Goal: Transaction & Acquisition: Purchase product/service

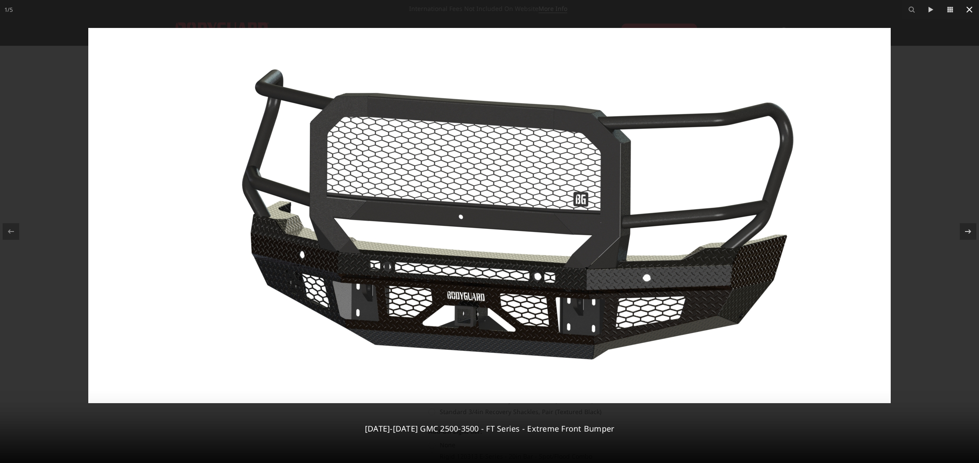
click at [969, 10] on icon at bounding box center [970, 10] width 6 height 6
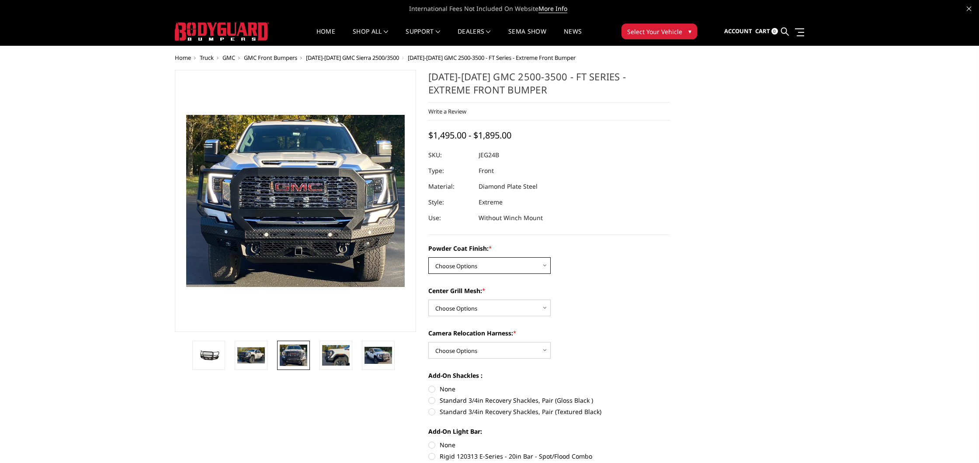
click at [511, 264] on select "Choose Options Bare Metal Gloss Black Powder Coat Textured Black Powder Coat" at bounding box center [489, 265] width 122 height 17
select select "3286"
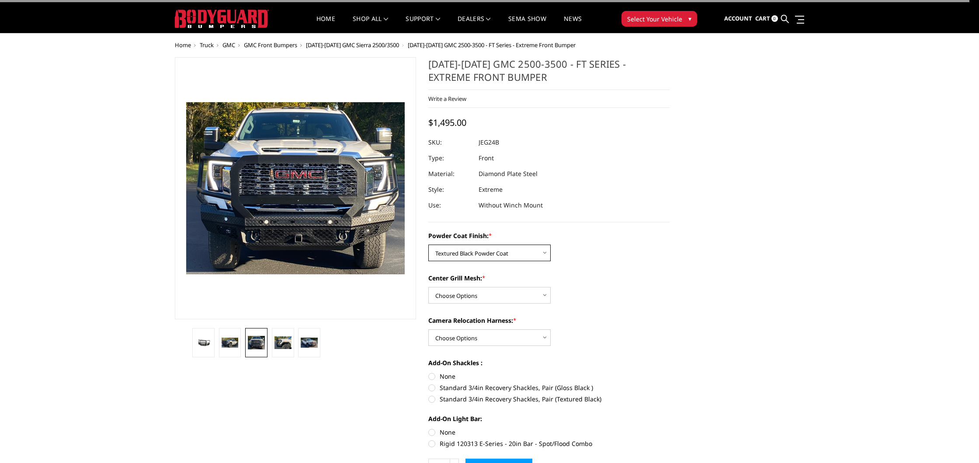
scroll to position [15, 0]
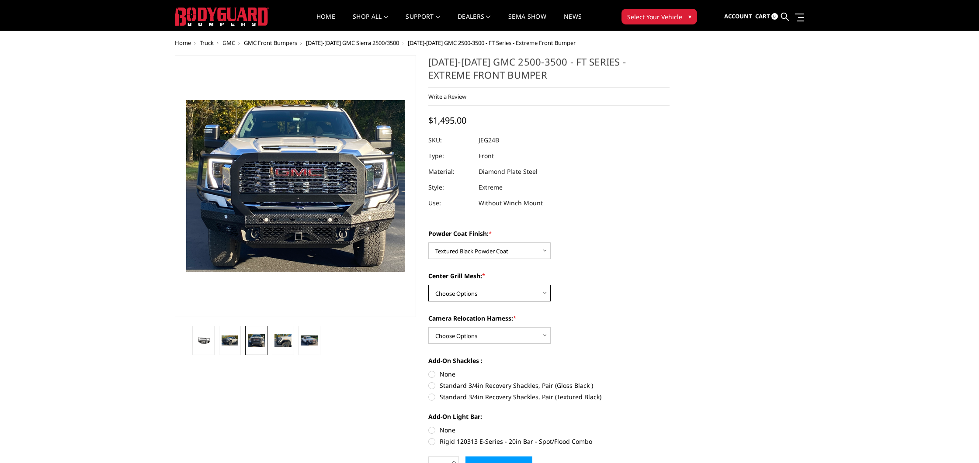
click at [504, 293] on select "Choose Options WITH Expanded Metal in Center Grill WITHOUT Expanded Metal in Ce…" at bounding box center [489, 293] width 122 height 17
select select "3287"
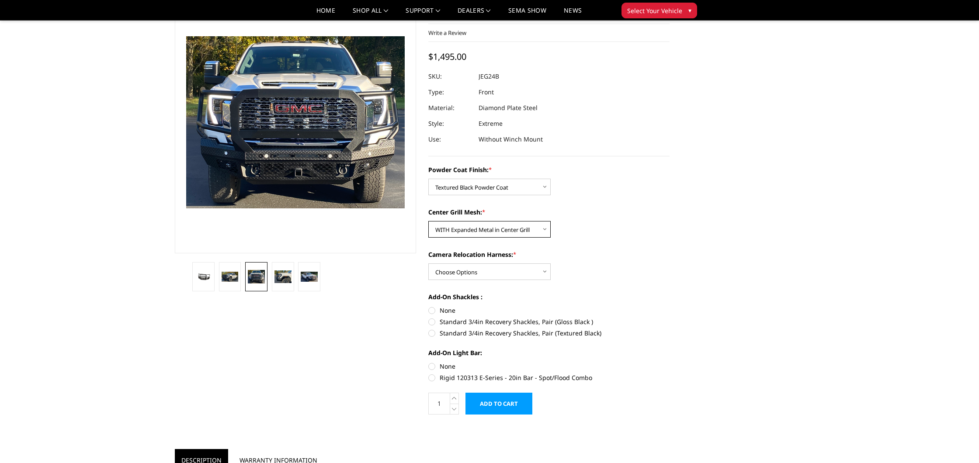
scroll to position [54, 0]
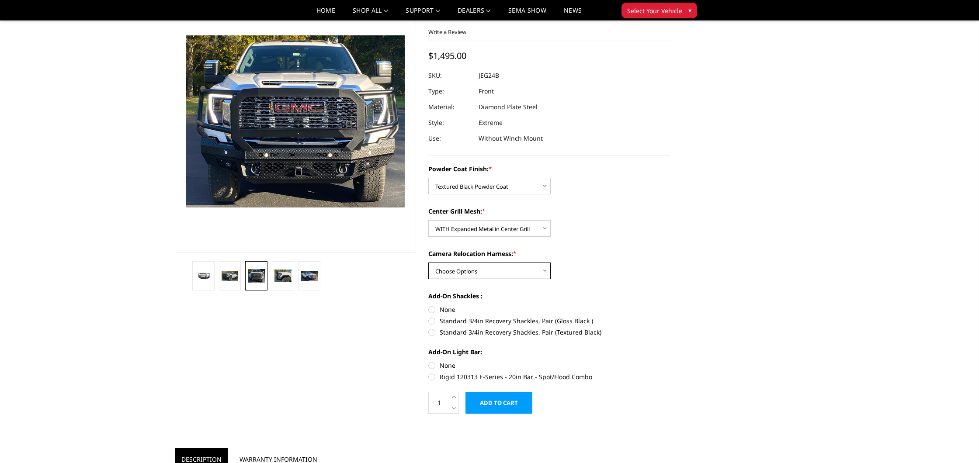
click at [487, 270] on select "Choose Options WITH Camera Relocation Harness WITHOUT Camera Relocation Harness" at bounding box center [489, 271] width 122 height 17
select select "3289"
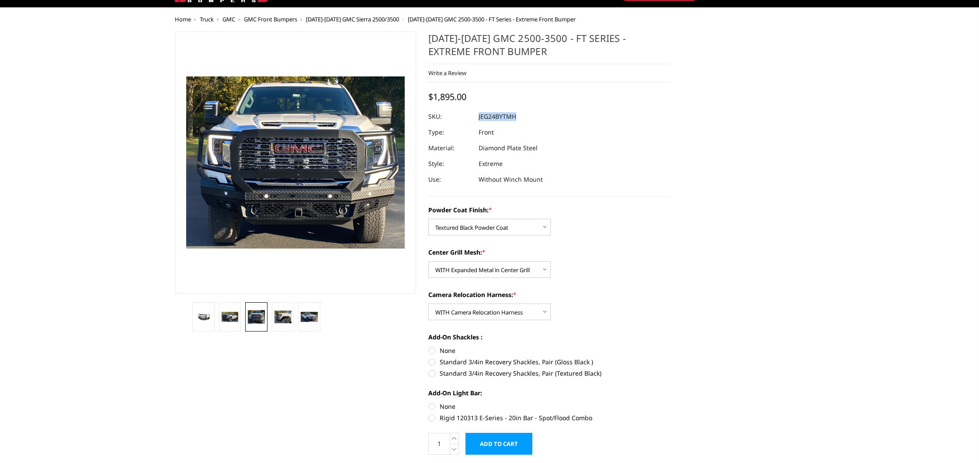
scroll to position [0, 0]
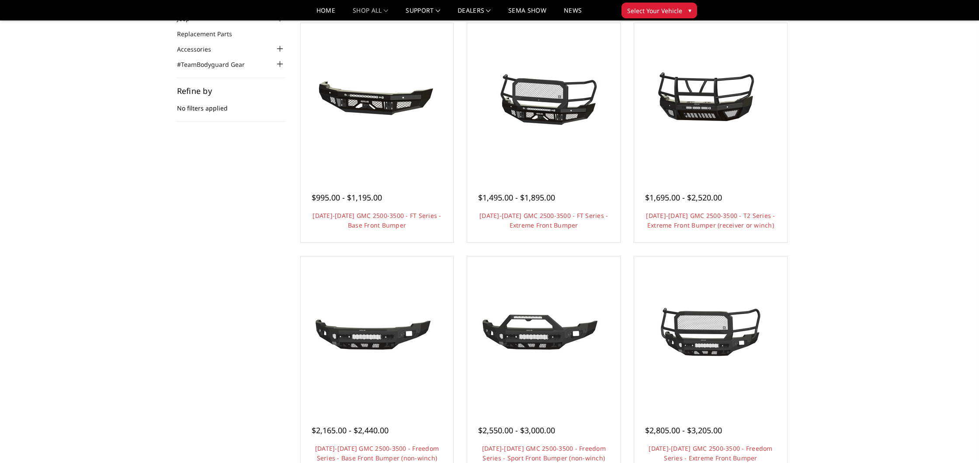
scroll to position [59, 0]
